Goal: Information Seeking & Learning: Learn about a topic

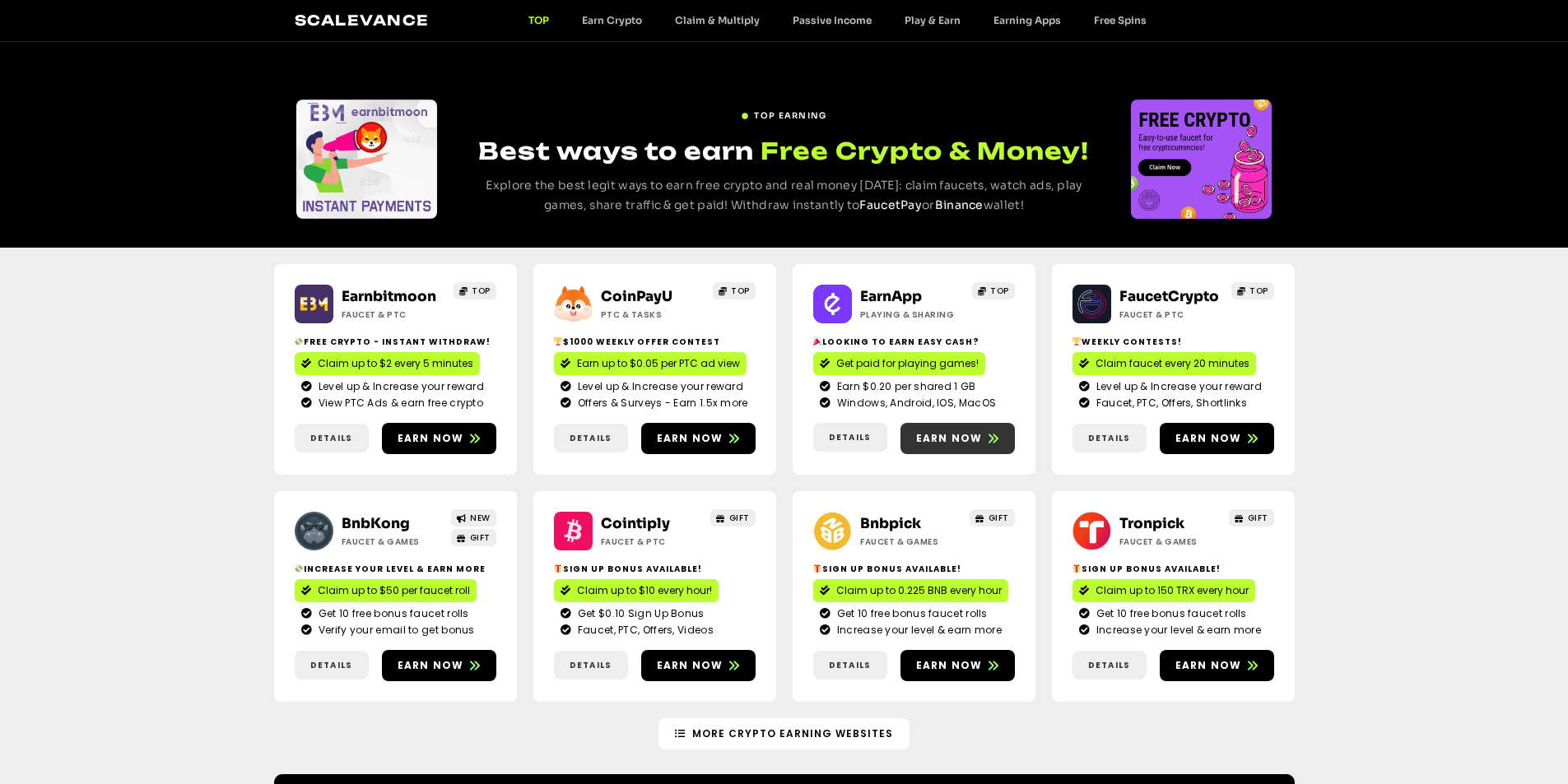
click at [946, 437] on span "Earn now" at bounding box center [949, 438] width 66 height 15
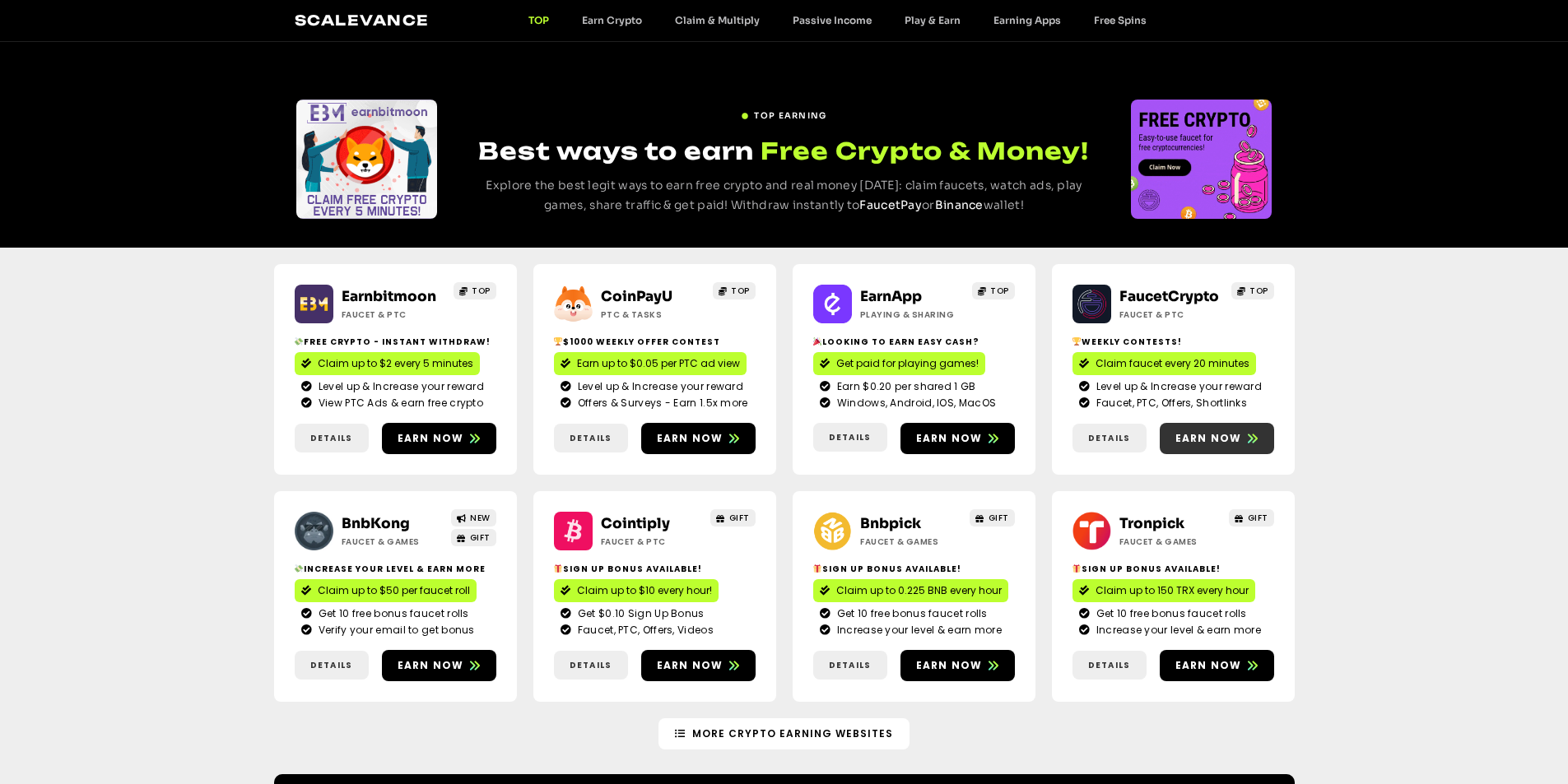
click at [1235, 438] on span "Earn now" at bounding box center [1209, 438] width 66 height 15
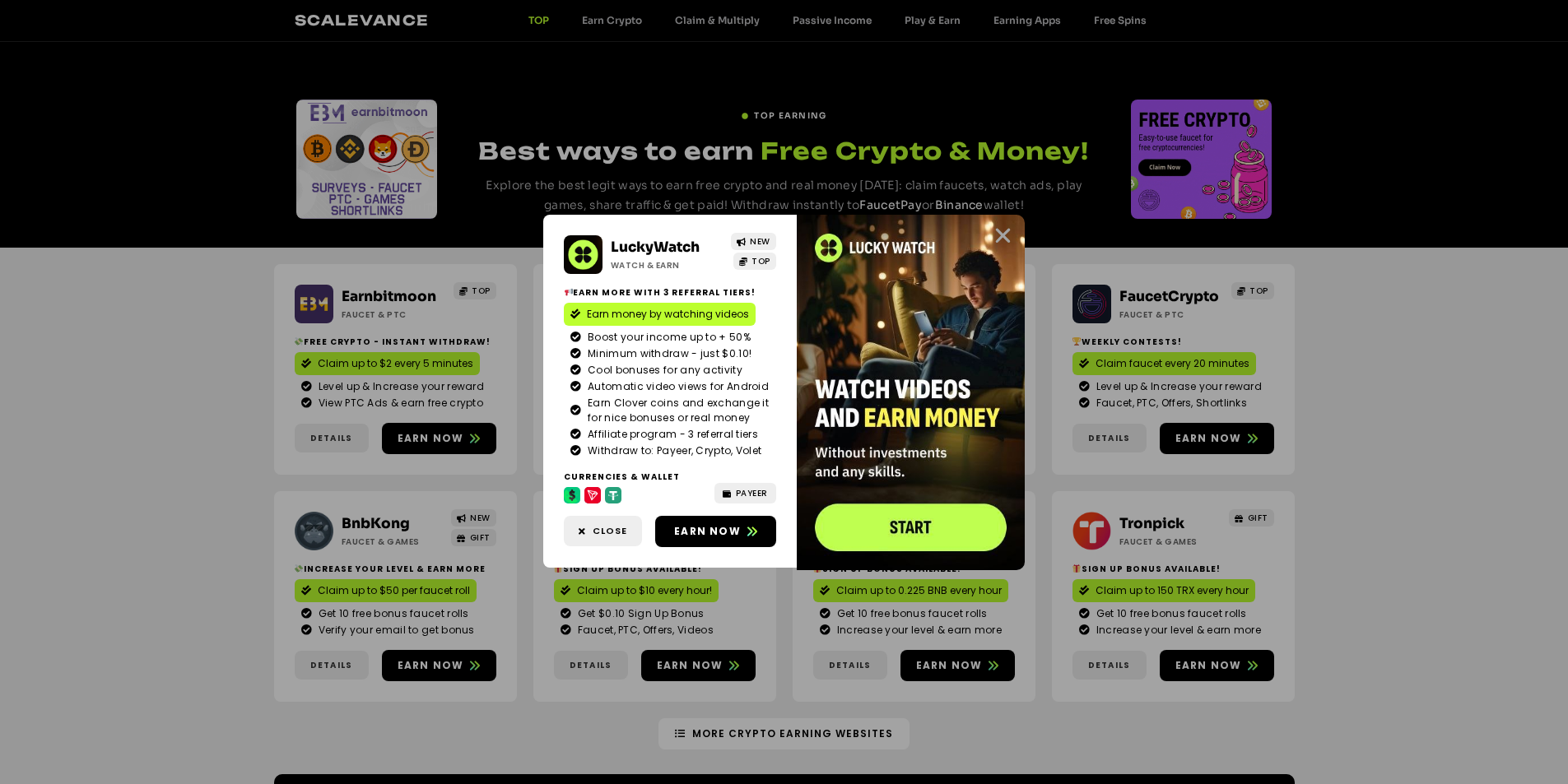
click at [1001, 235] on icon "Close" at bounding box center [1003, 236] width 21 height 21
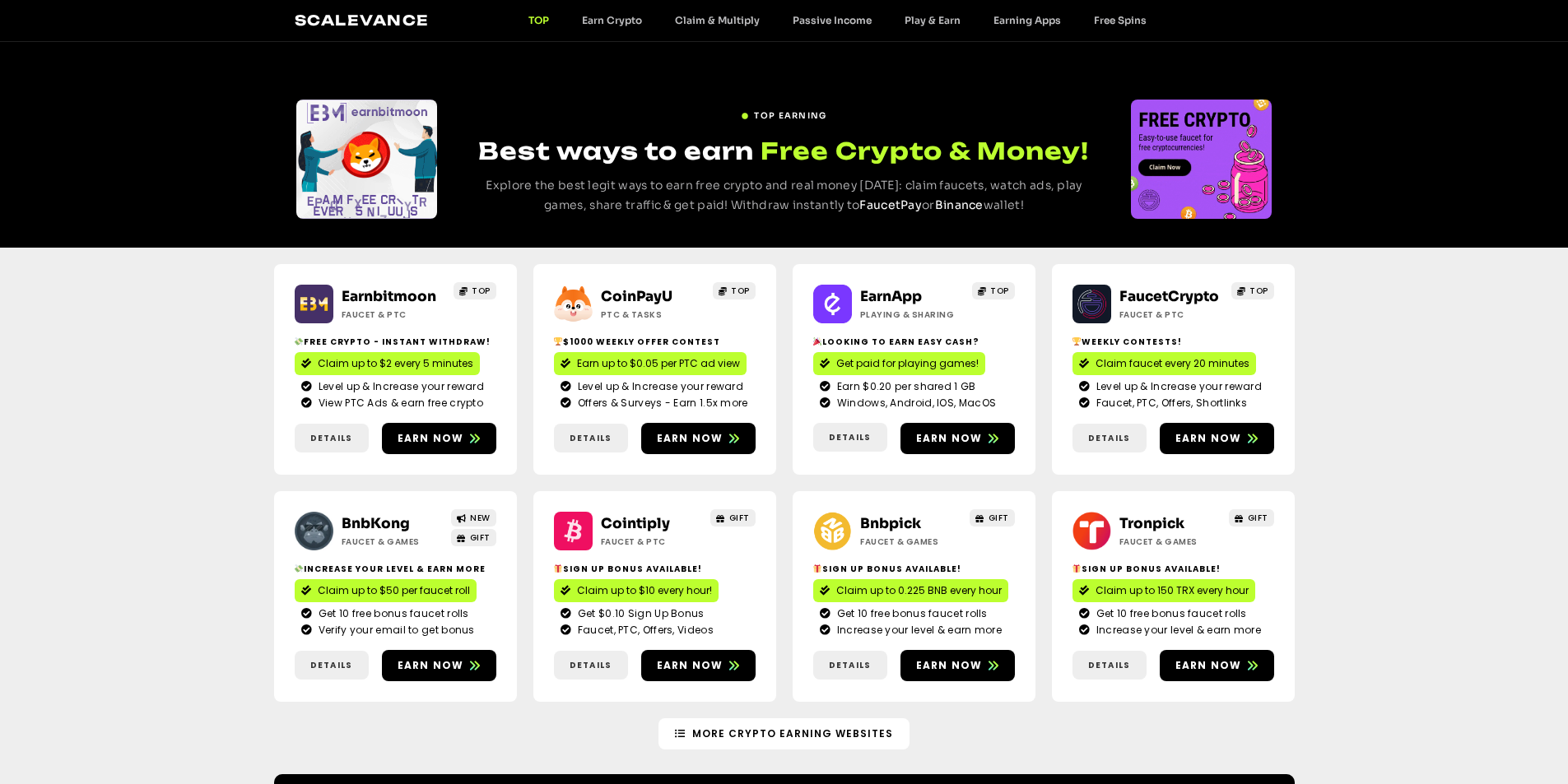
scroll to position [165, 0]
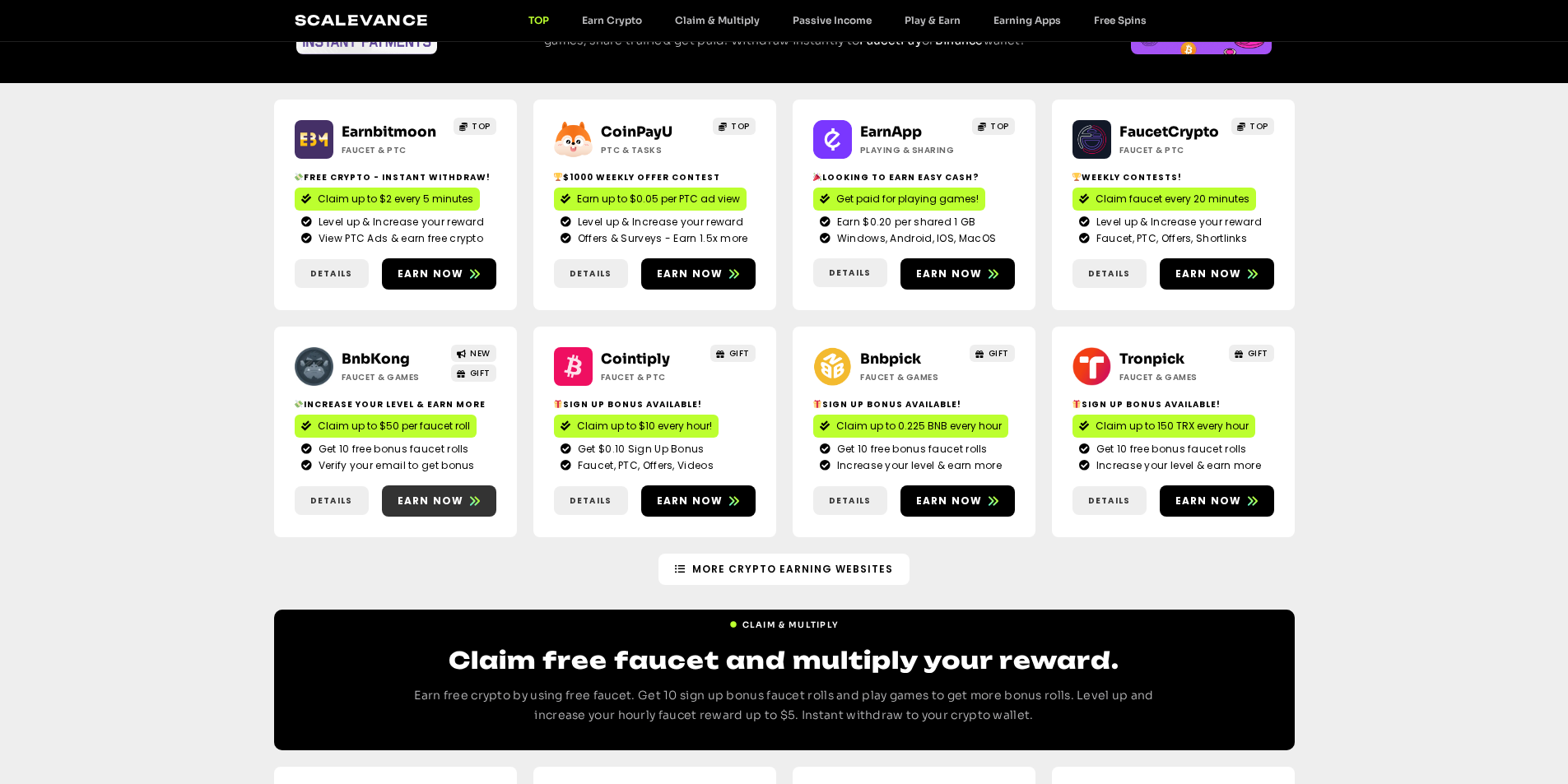
click at [446, 498] on span "Earn now" at bounding box center [430, 501] width 66 height 15
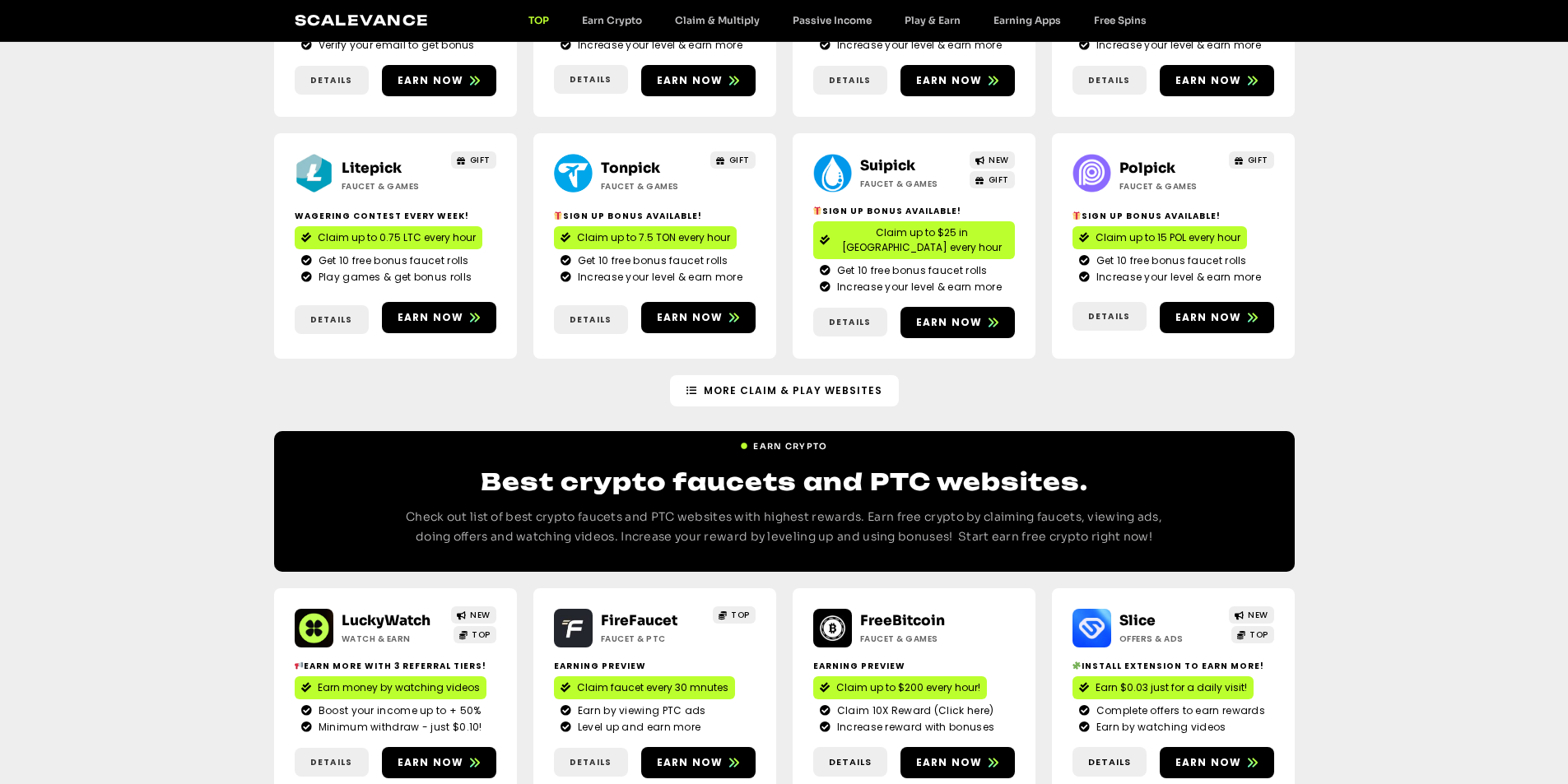
scroll to position [1234, 0]
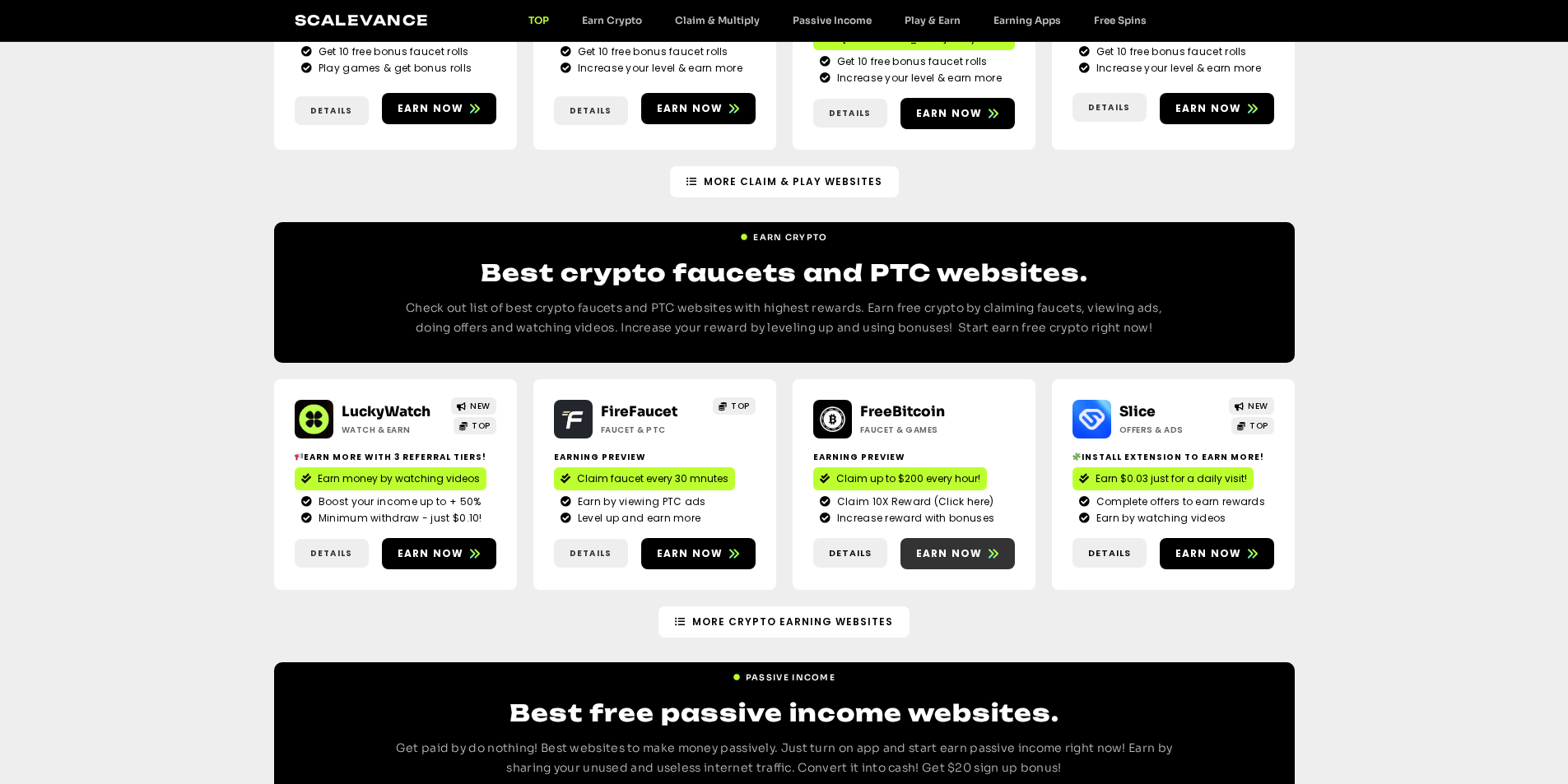
click at [982, 547] on span "Earn now" at bounding box center [958, 554] width 115 height 15
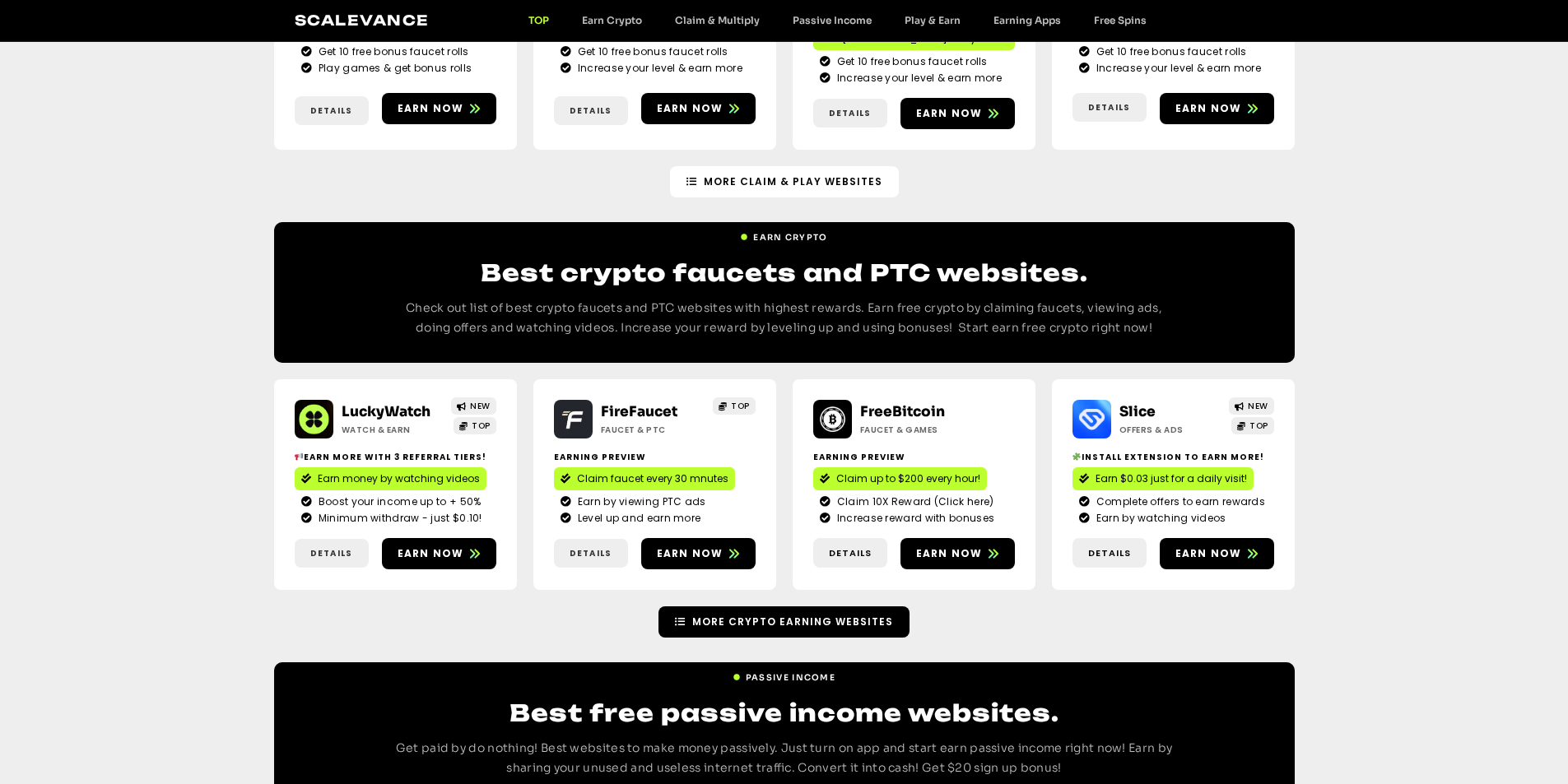
click at [767, 615] on span "More Crypto earning Websites" at bounding box center [793, 622] width 201 height 15
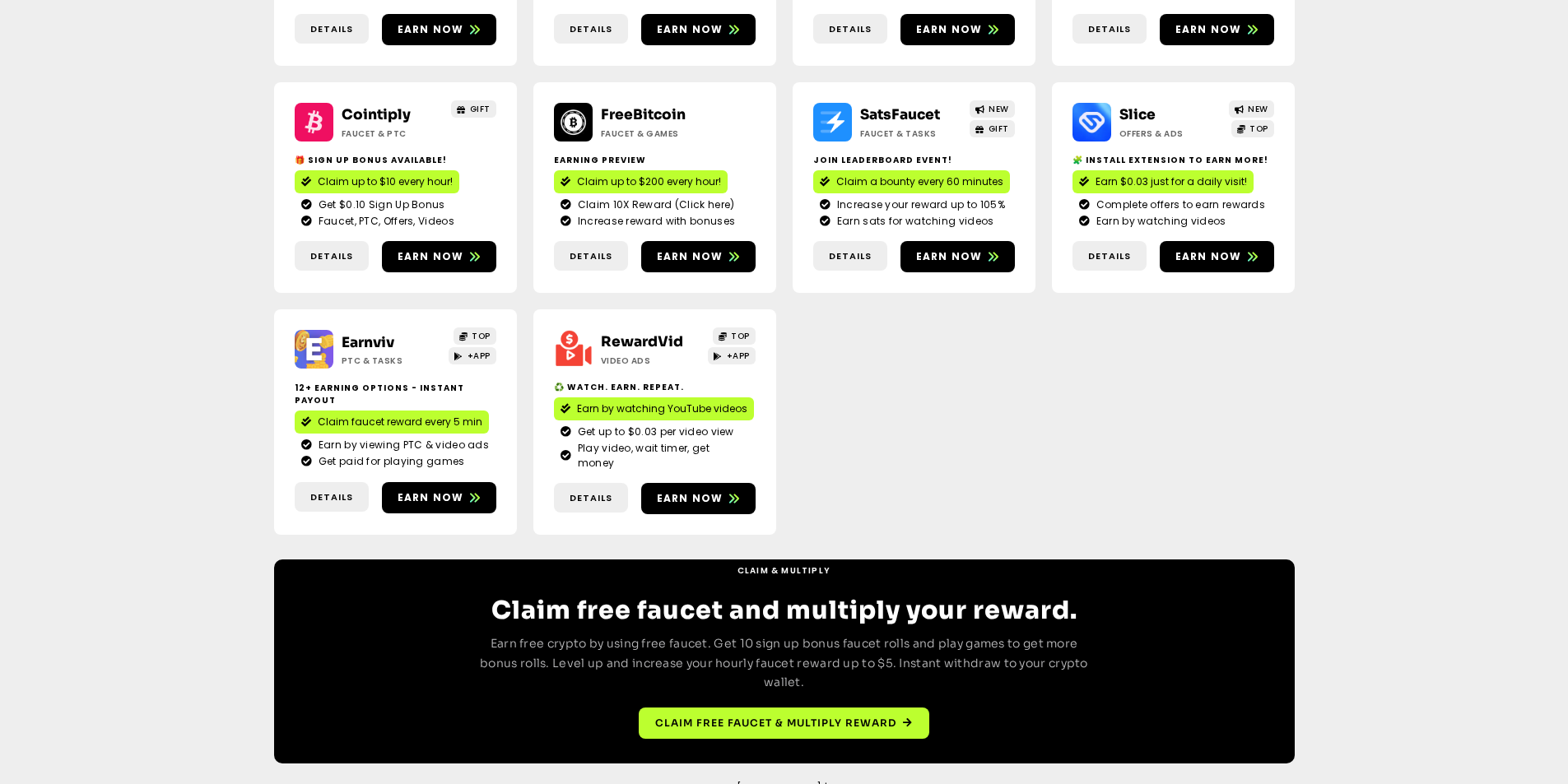
scroll to position [425, 0]
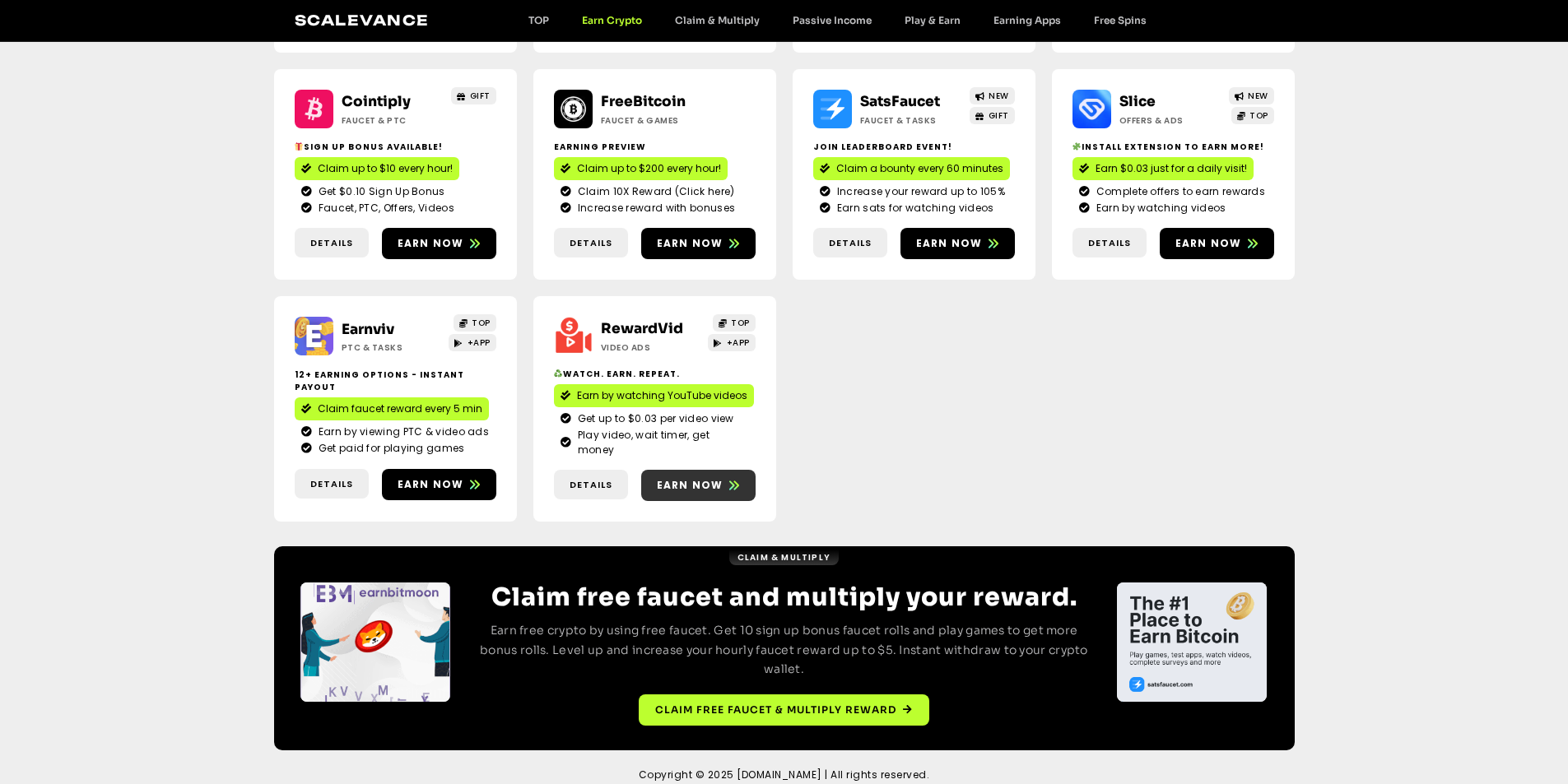
click at [715, 478] on span "Earn now" at bounding box center [690, 486] width 66 height 15
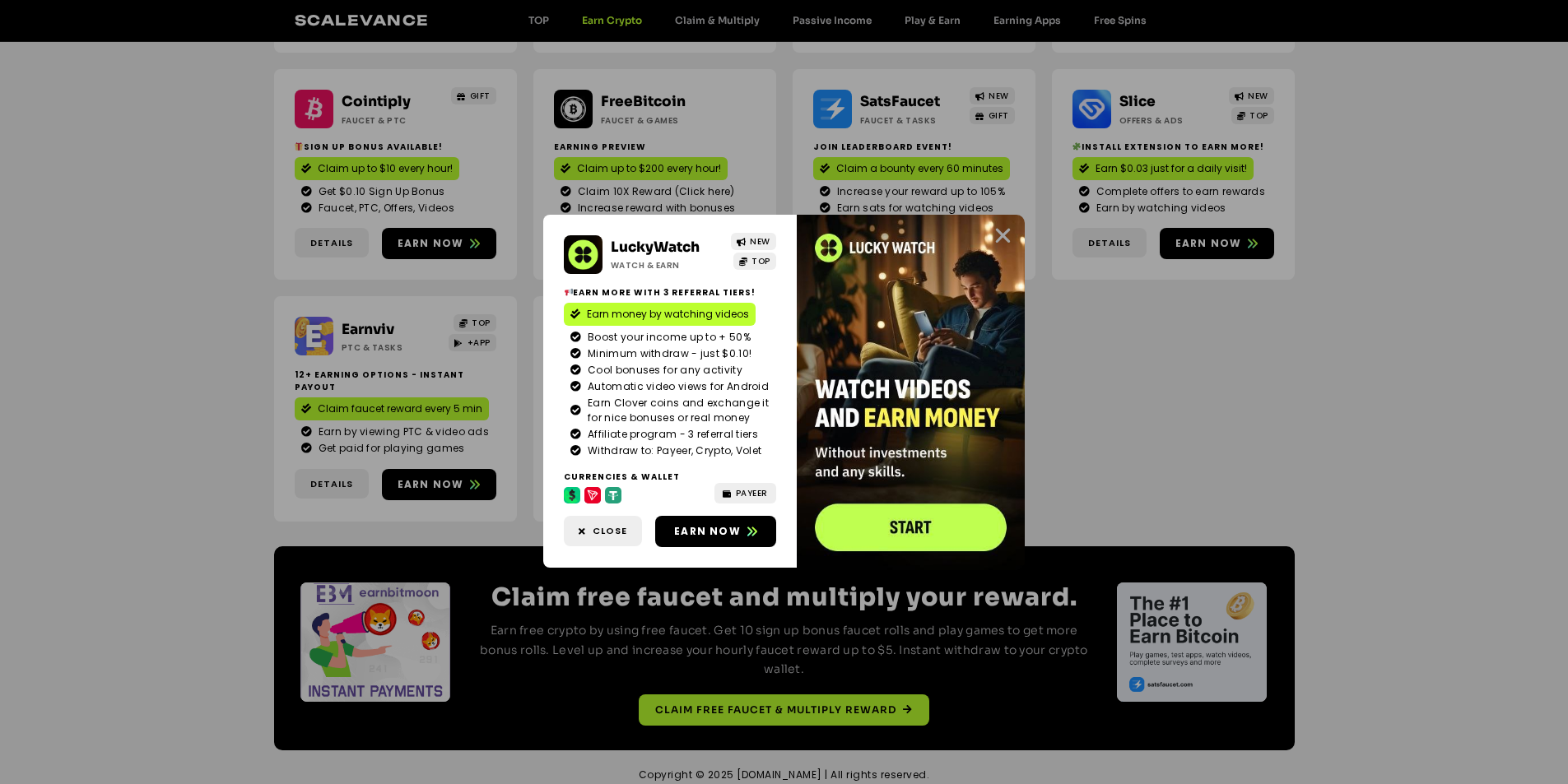
click at [1006, 230] on icon "Close" at bounding box center [1003, 236] width 21 height 21
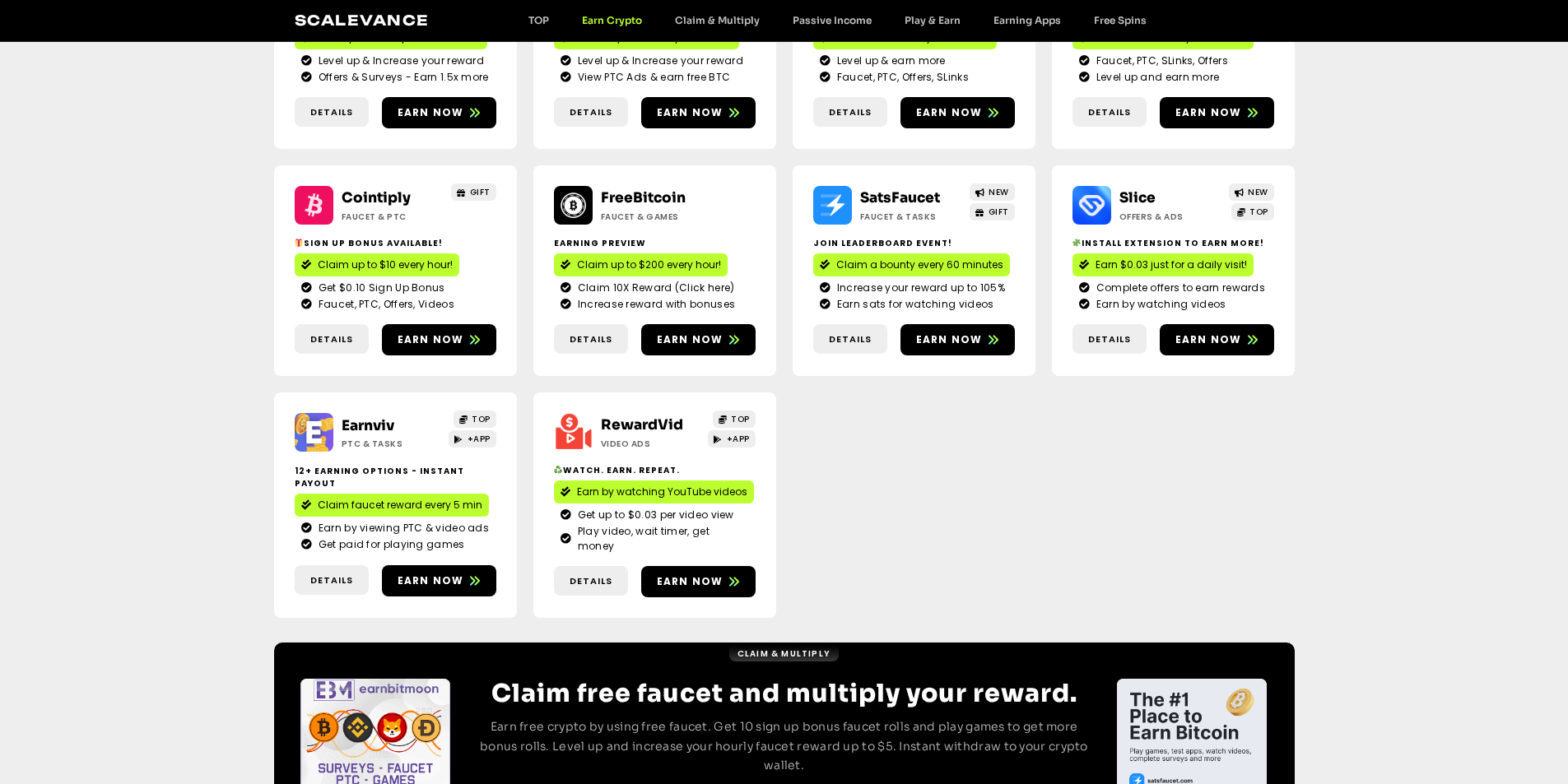
scroll to position [260, 0]
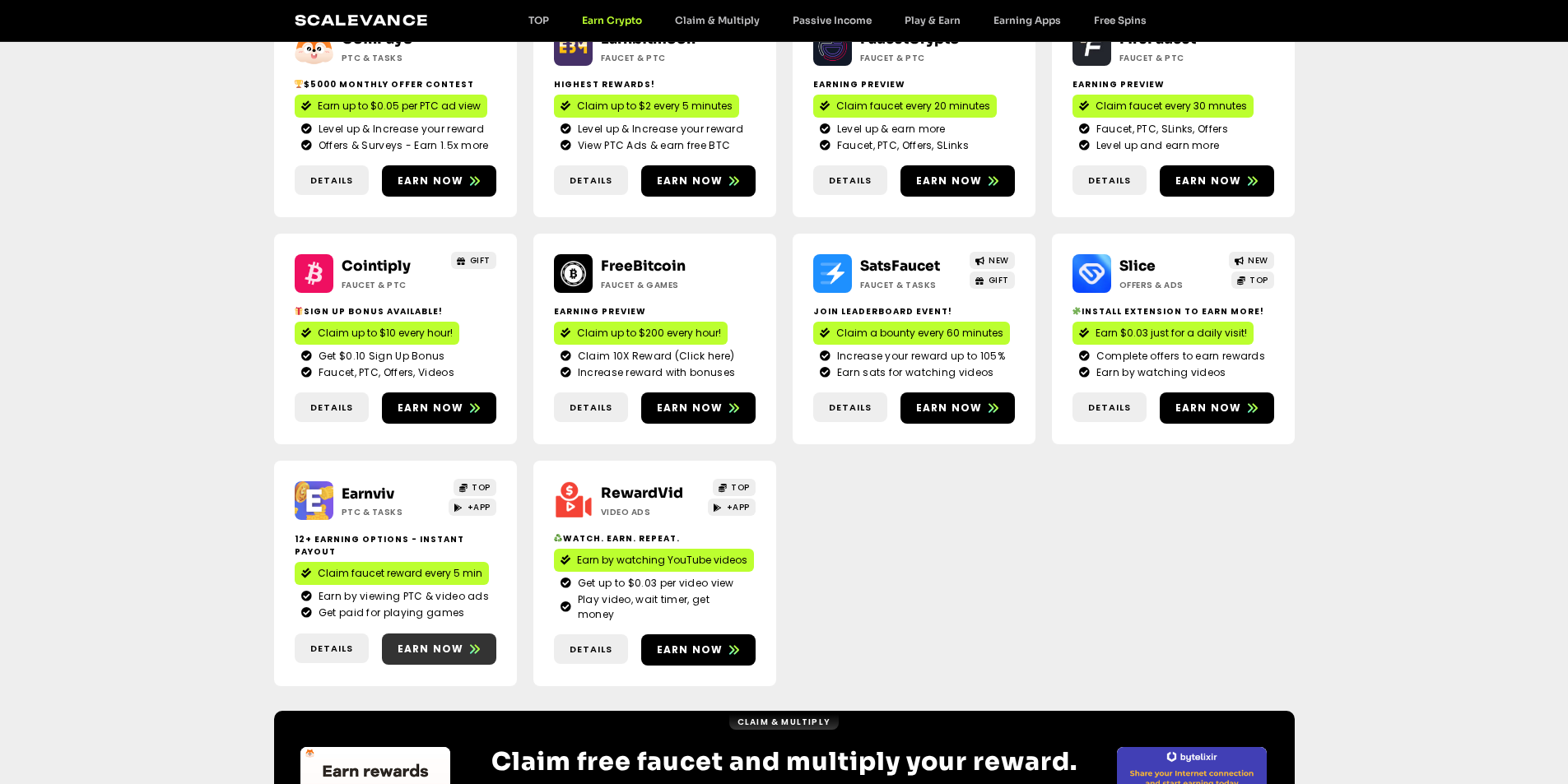
click at [436, 642] on span "Earn now" at bounding box center [430, 649] width 66 height 15
